Goal: Transaction & Acquisition: Purchase product/service

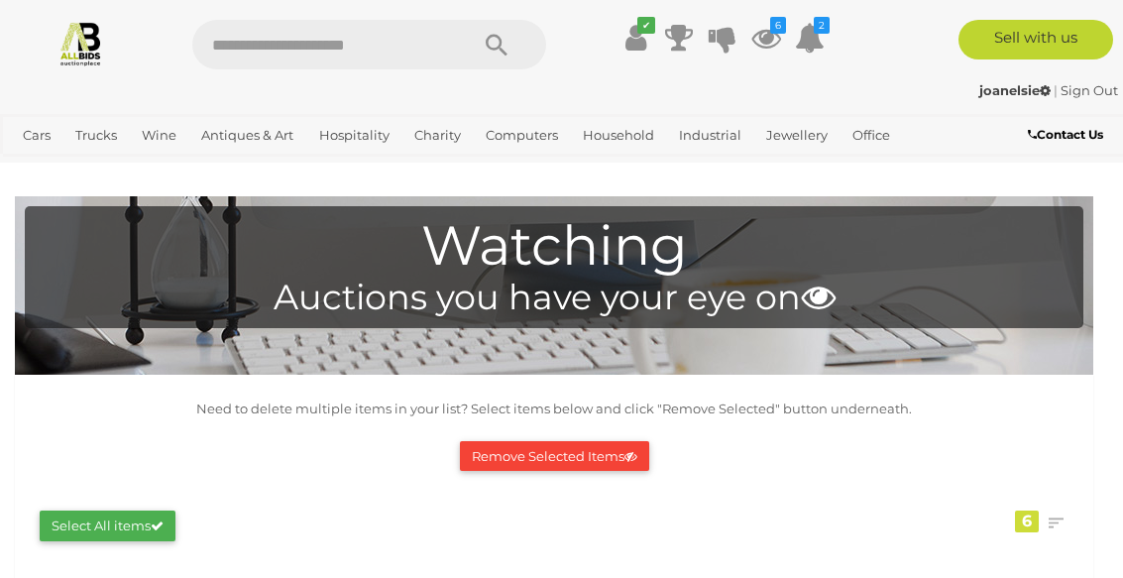
click at [0, 0] on link "View All Antiques & Art Auctions" at bounding box center [0, 0] width 0 height 0
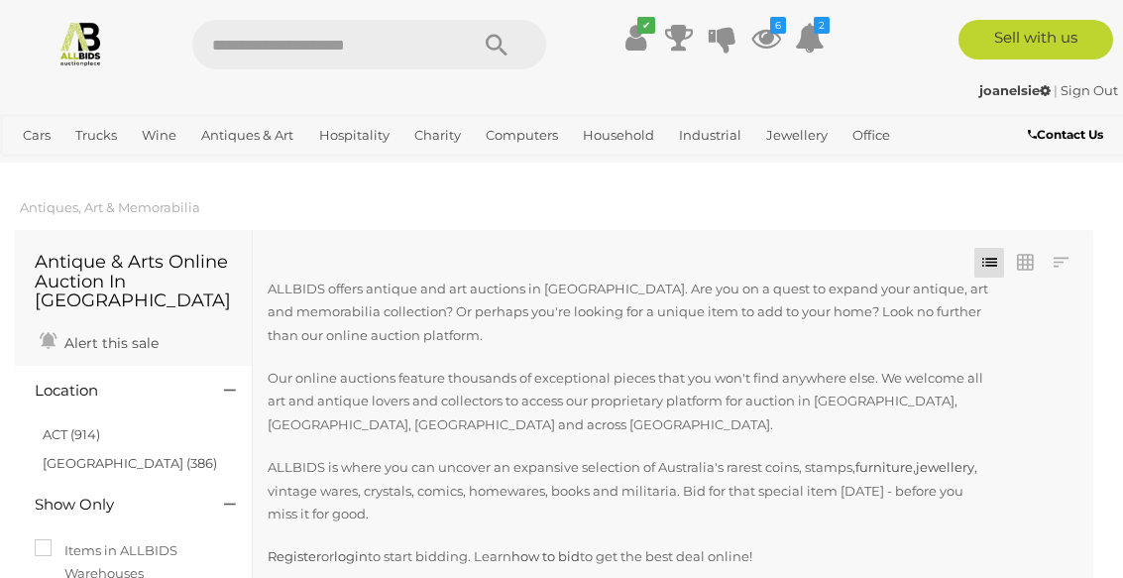
click at [74, 426] on link "ACT (914)" at bounding box center [72, 434] width 58 height 16
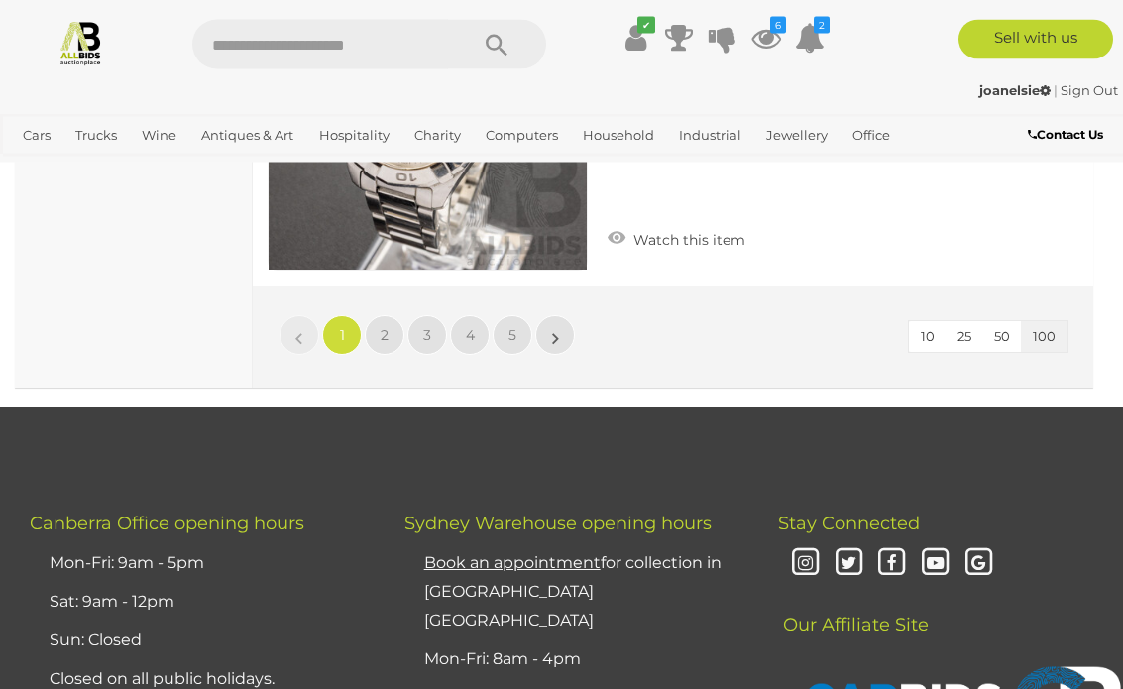
scroll to position [35759, 0]
click at [518, 322] on link "5" at bounding box center [513, 335] width 40 height 40
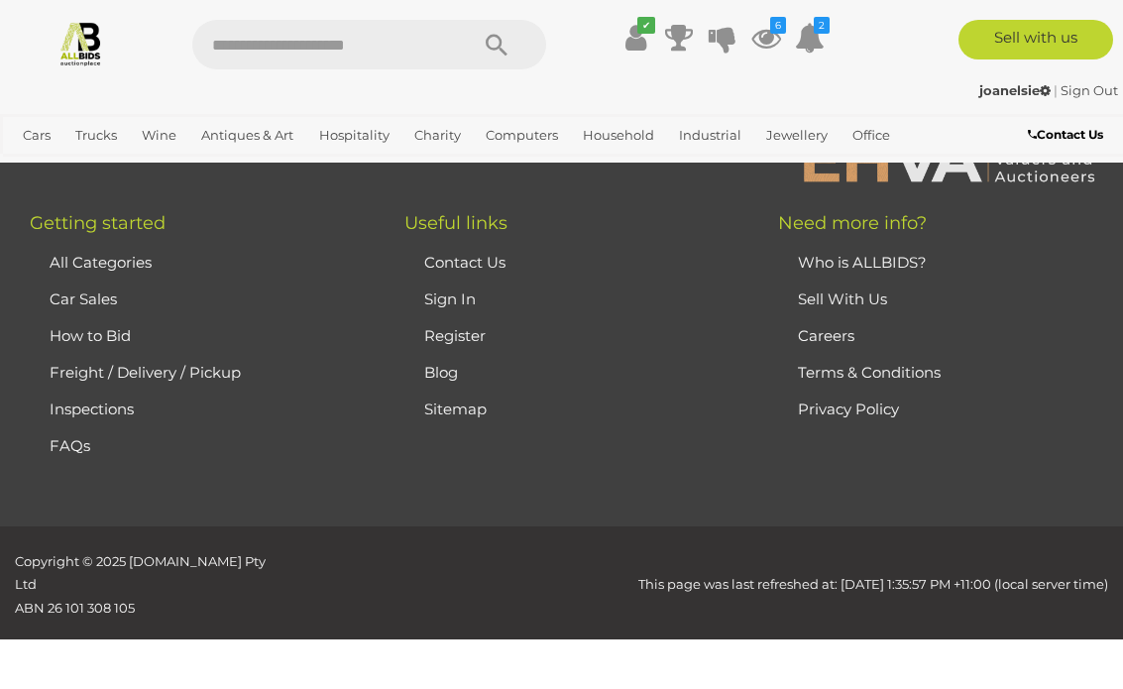
scroll to position [509, 0]
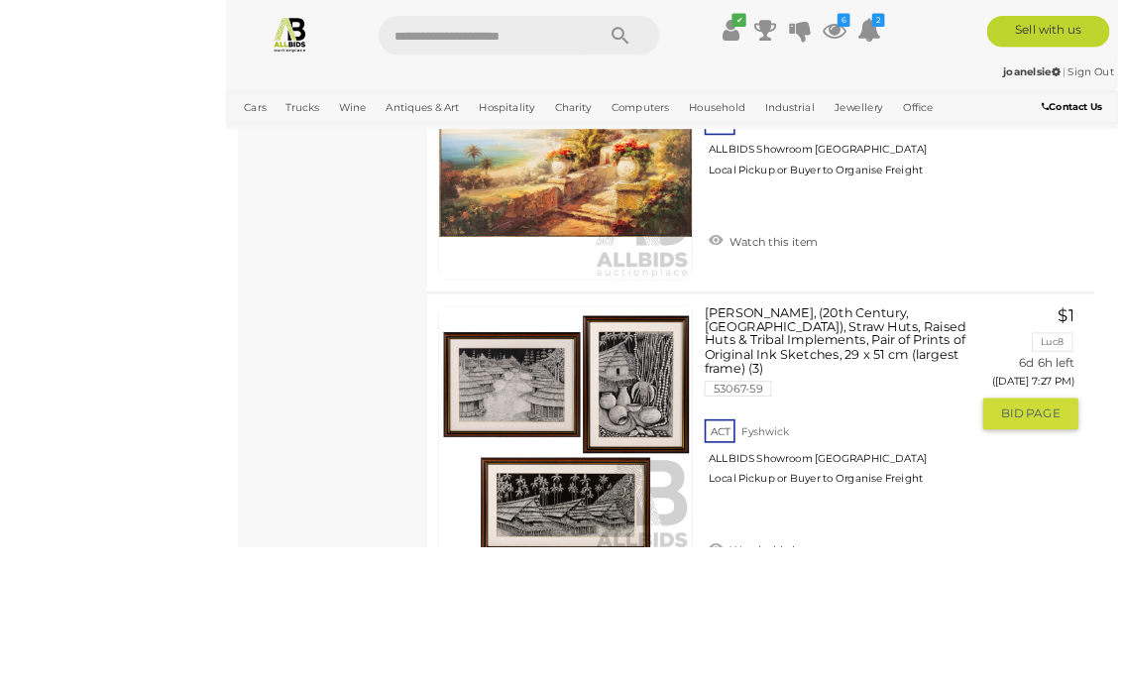
scroll to position [13975, 0]
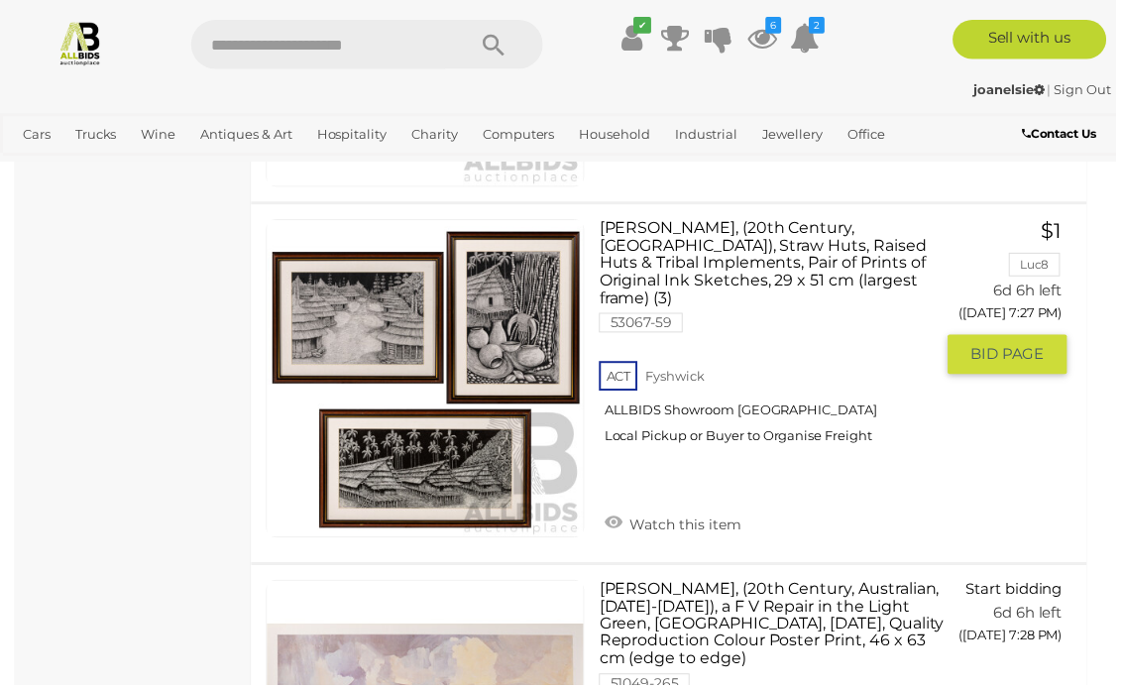
click at [690, 511] on link "Watch this item" at bounding box center [677, 526] width 148 height 30
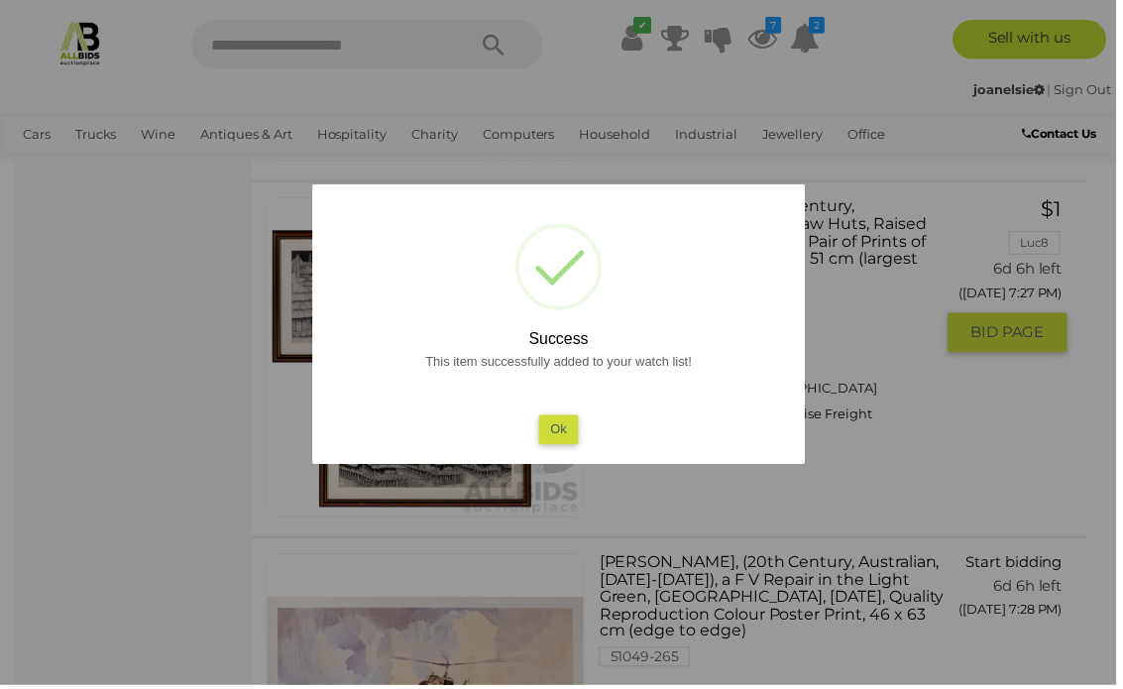
click at [560, 439] on button "Ok" at bounding box center [561, 431] width 41 height 29
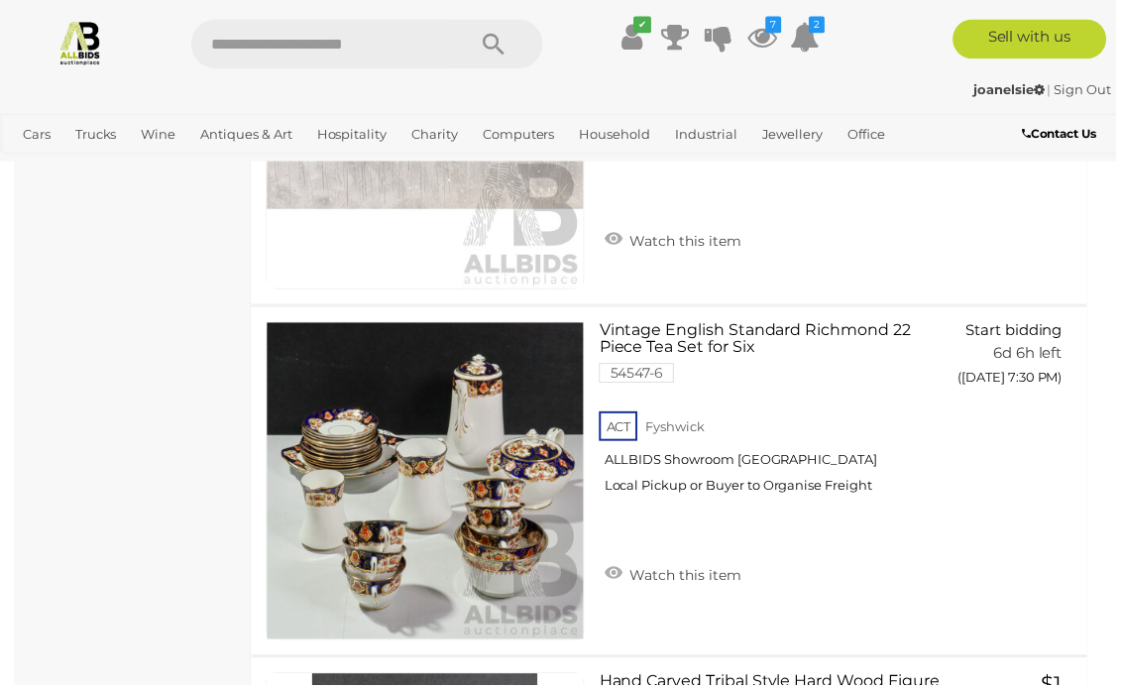
scroll to position [14994, 0]
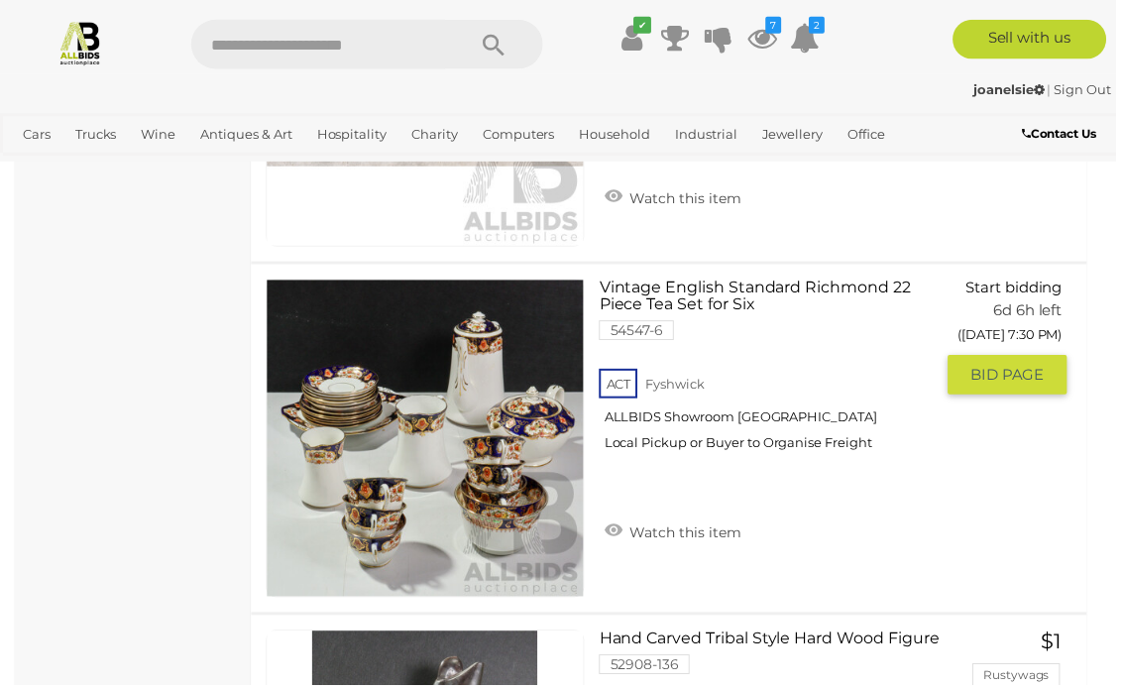
click at [673, 519] on link "Watch this item" at bounding box center [677, 534] width 148 height 30
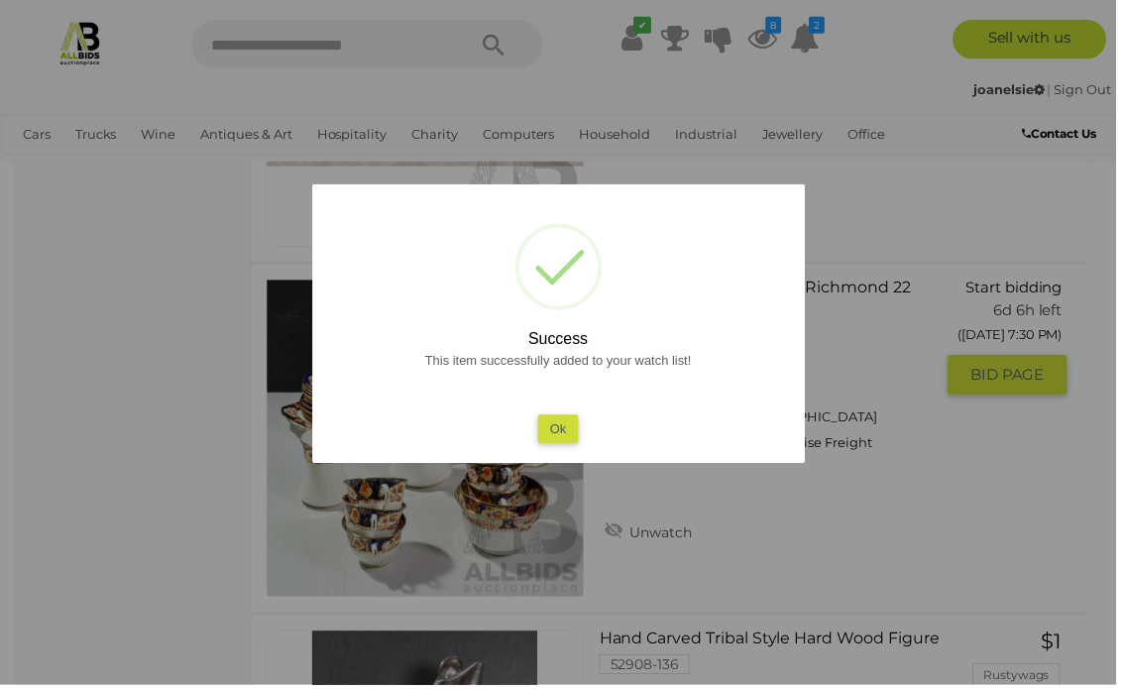
click at [563, 446] on button "Ok" at bounding box center [561, 431] width 41 height 29
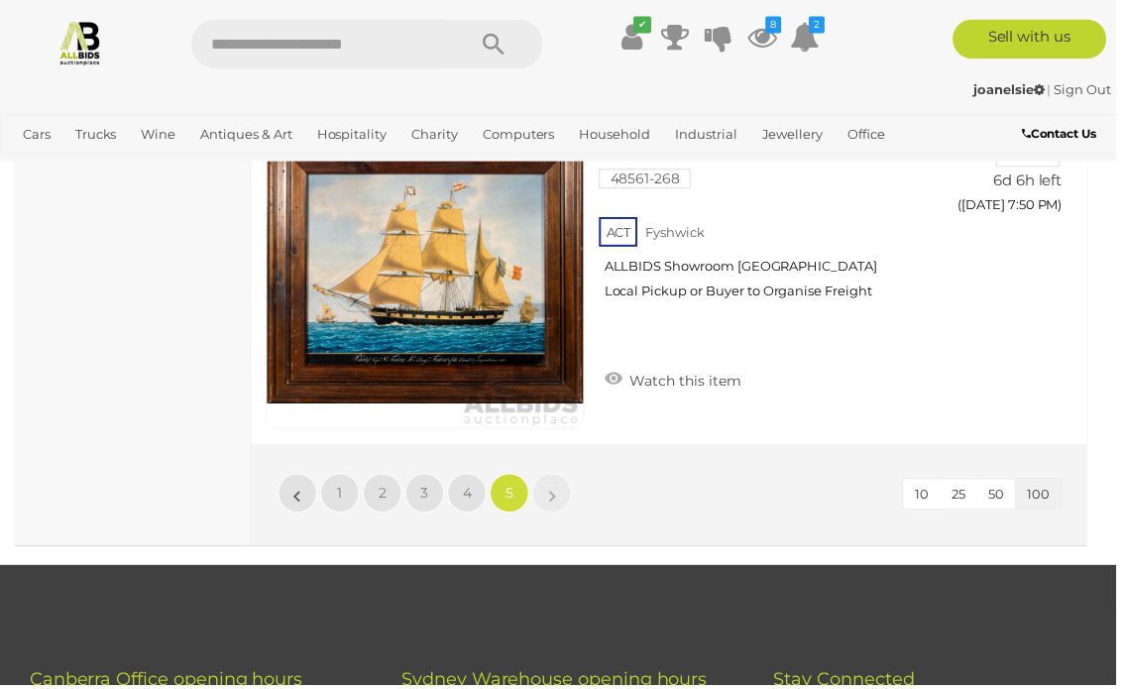
scroll to position [22243, 0]
